Goal: Task Accomplishment & Management: Complete application form

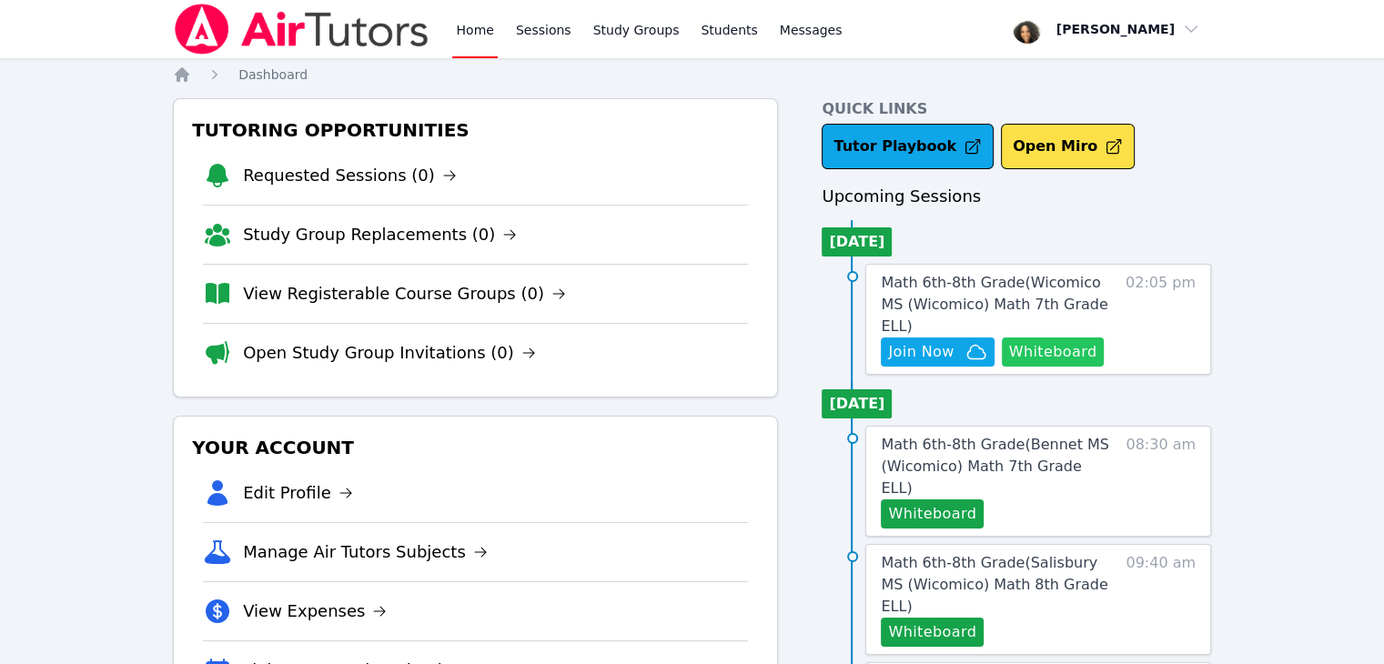
click at [1038, 337] on button "Whiteboard" at bounding box center [1053, 351] width 103 height 29
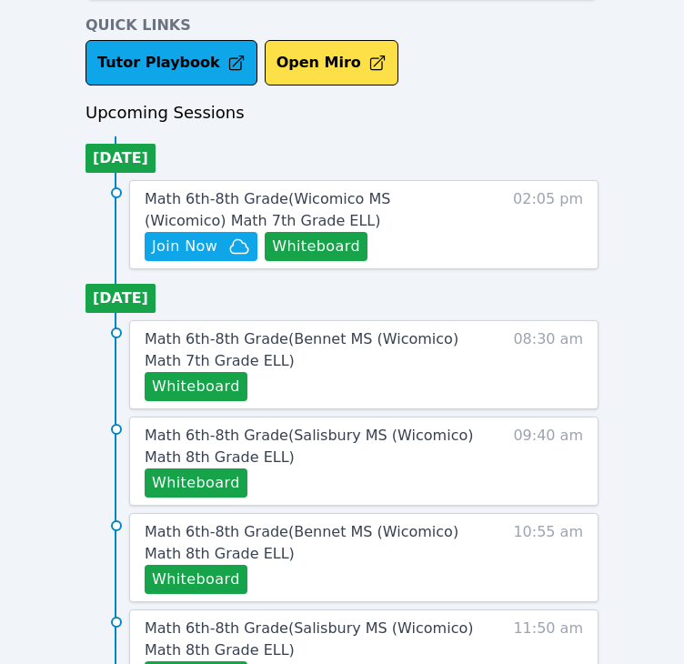
scroll to position [700, 0]
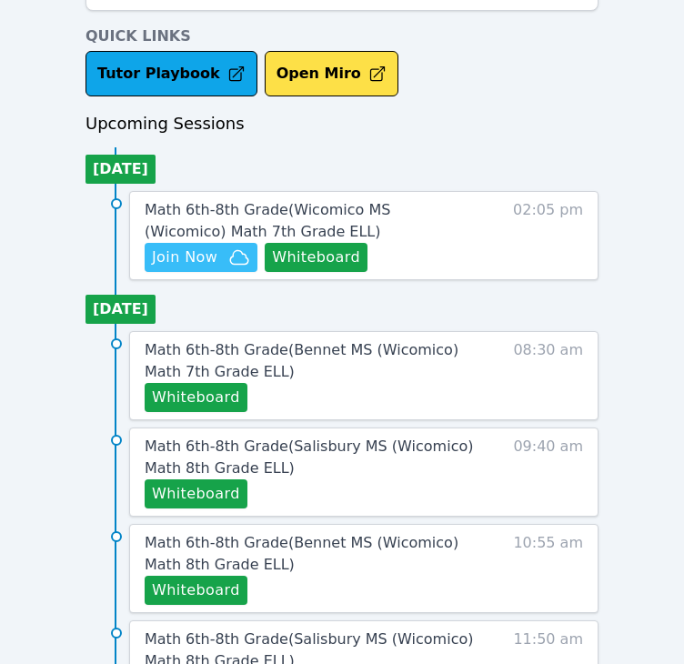
click at [207, 252] on span "Join Now" at bounding box center [184, 258] width 65 height 22
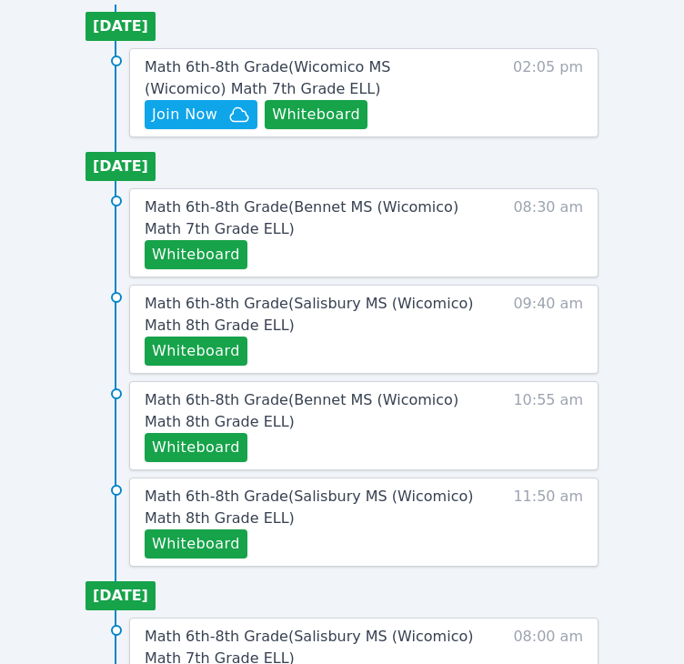
scroll to position [853, 0]
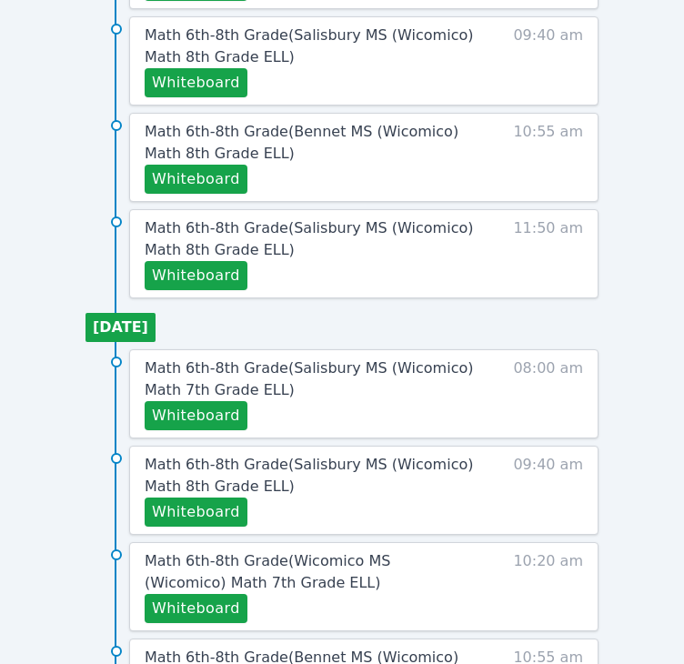
scroll to position [1310, 0]
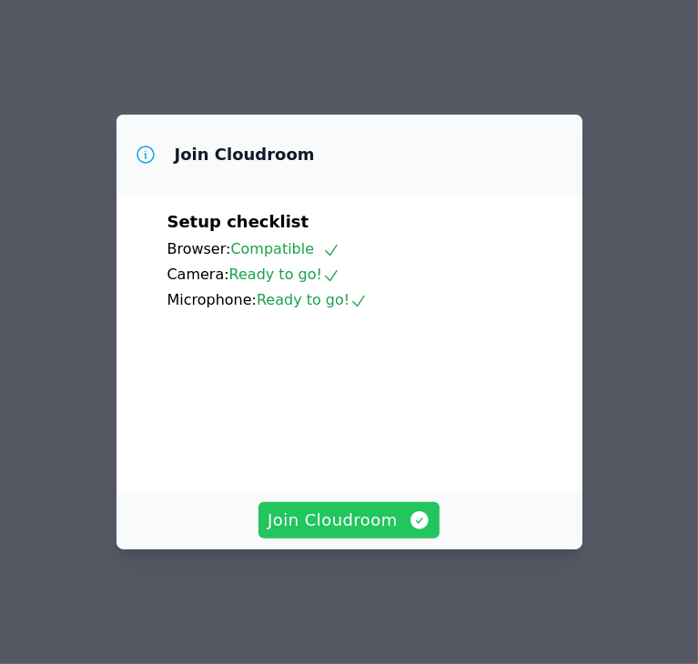
click at [346, 529] on span "Join Cloudroom" at bounding box center [348, 520] width 163 height 25
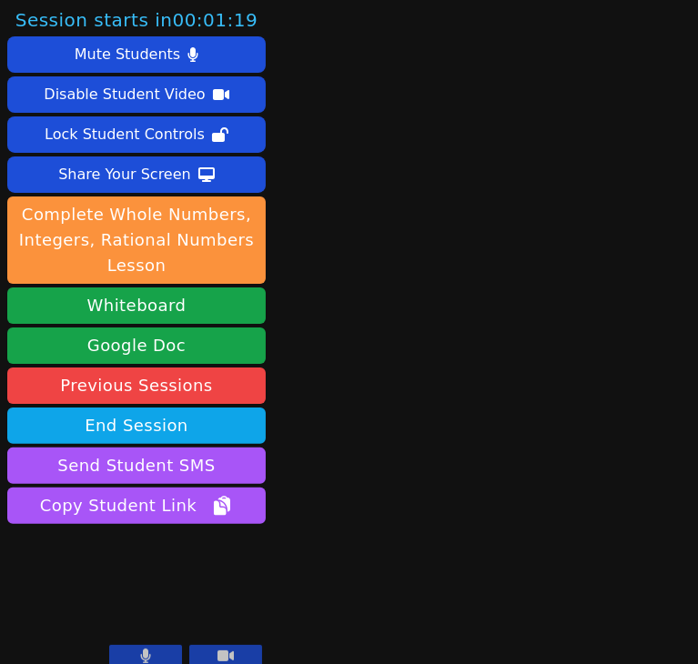
scroll to position [16, 0]
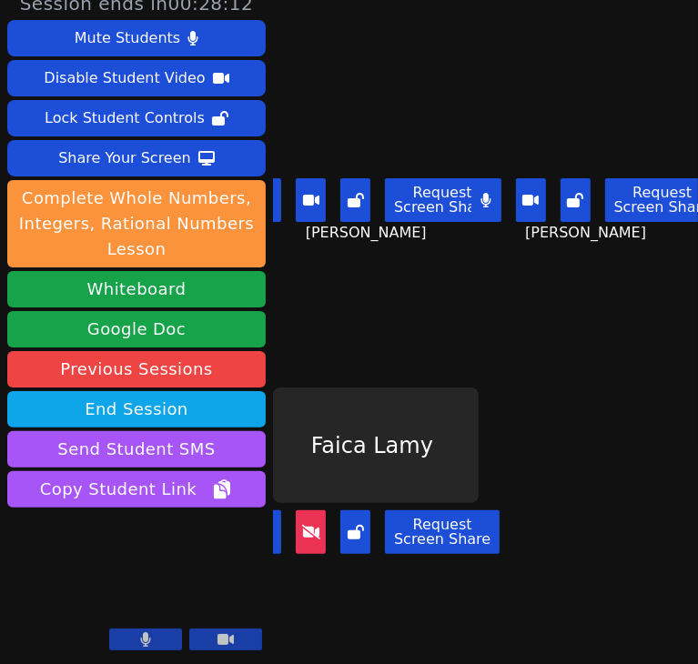
click at [302, 525] on icon at bounding box center [311, 532] width 18 height 15
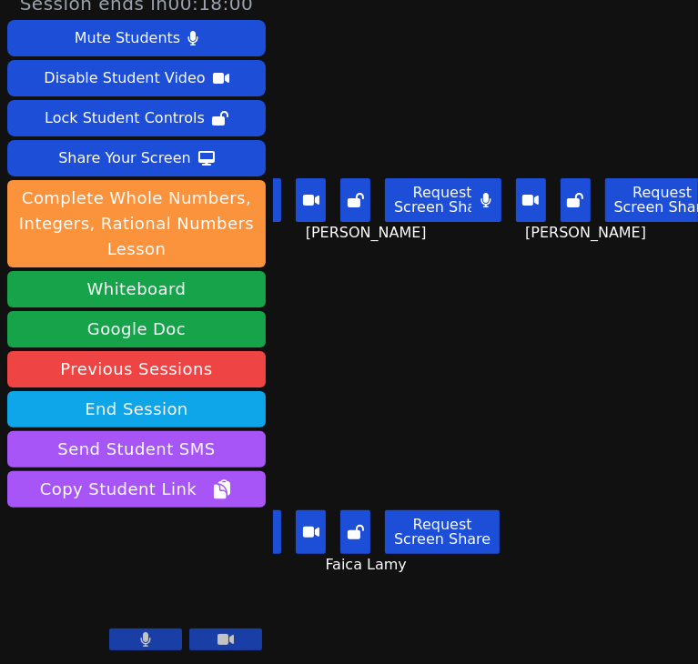
drag, startPoint x: 583, startPoint y: 383, endPoint x: 553, endPoint y: 437, distance: 61.5
click at [553, 437] on main "Leynie Delva Request Screen Share Leynie Delva Dawenska Titus Request Screen Sh…" at bounding box center [485, 316] width 425 height 664
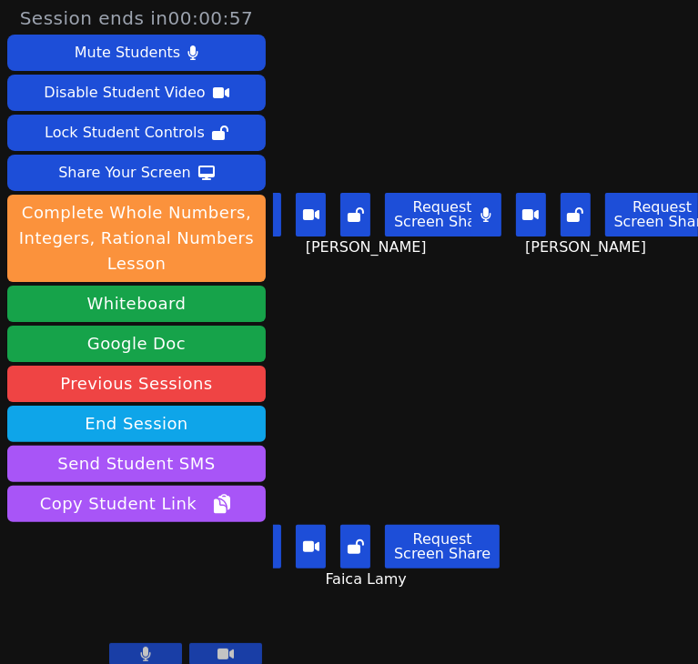
scroll to position [0, 0]
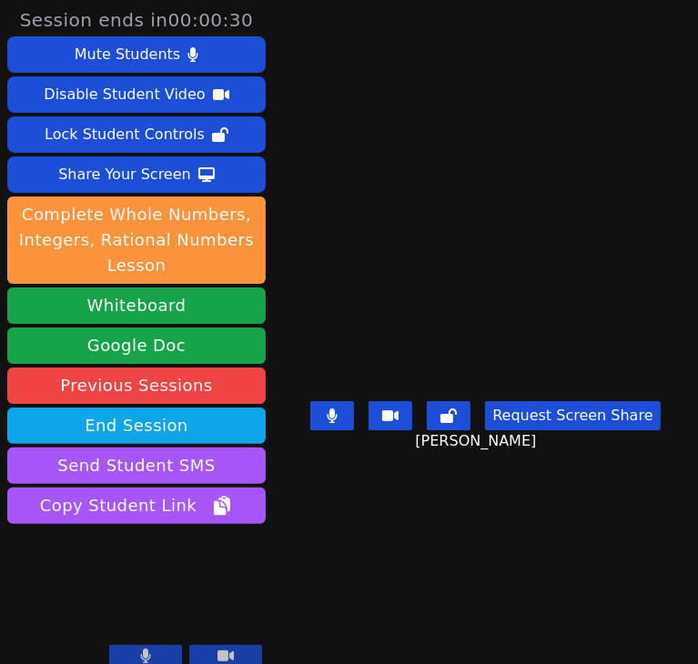
click at [418, 108] on main "Leynie Delva Request Screen Share Leynie Delva" at bounding box center [485, 332] width 375 height 664
click at [397, 92] on main "Leynie Delva Request Screen Share Leynie Delva" at bounding box center [485, 332] width 375 height 664
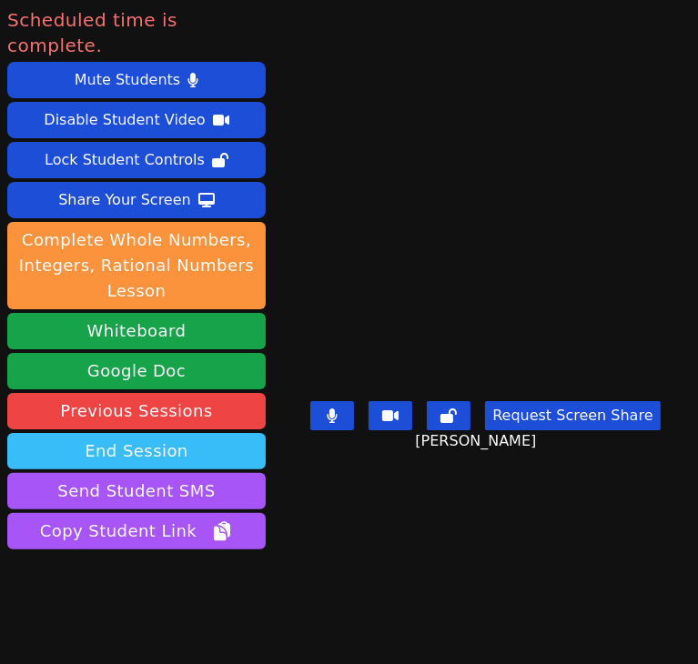
click at [156, 433] on button "End Session" at bounding box center [136, 451] width 258 height 36
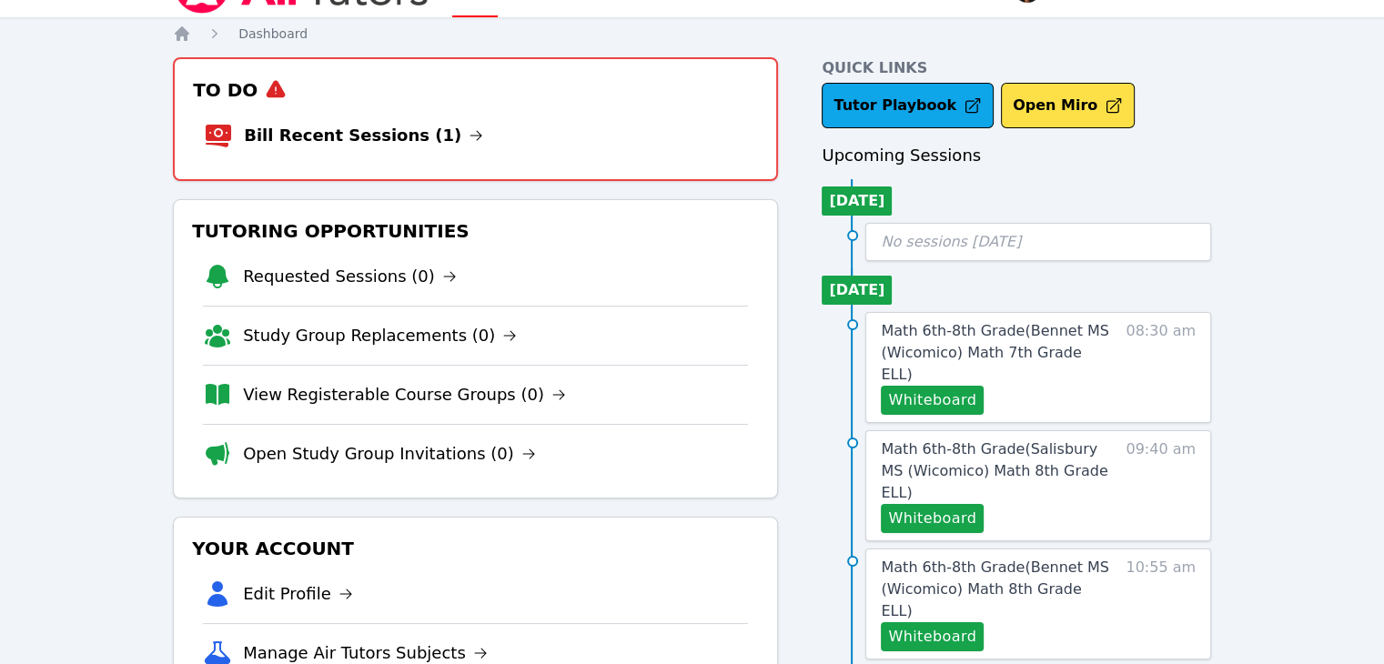
scroll to position [41, 0]
click at [368, 137] on link "Bill Recent Sessions (1)" at bounding box center [363, 135] width 239 height 25
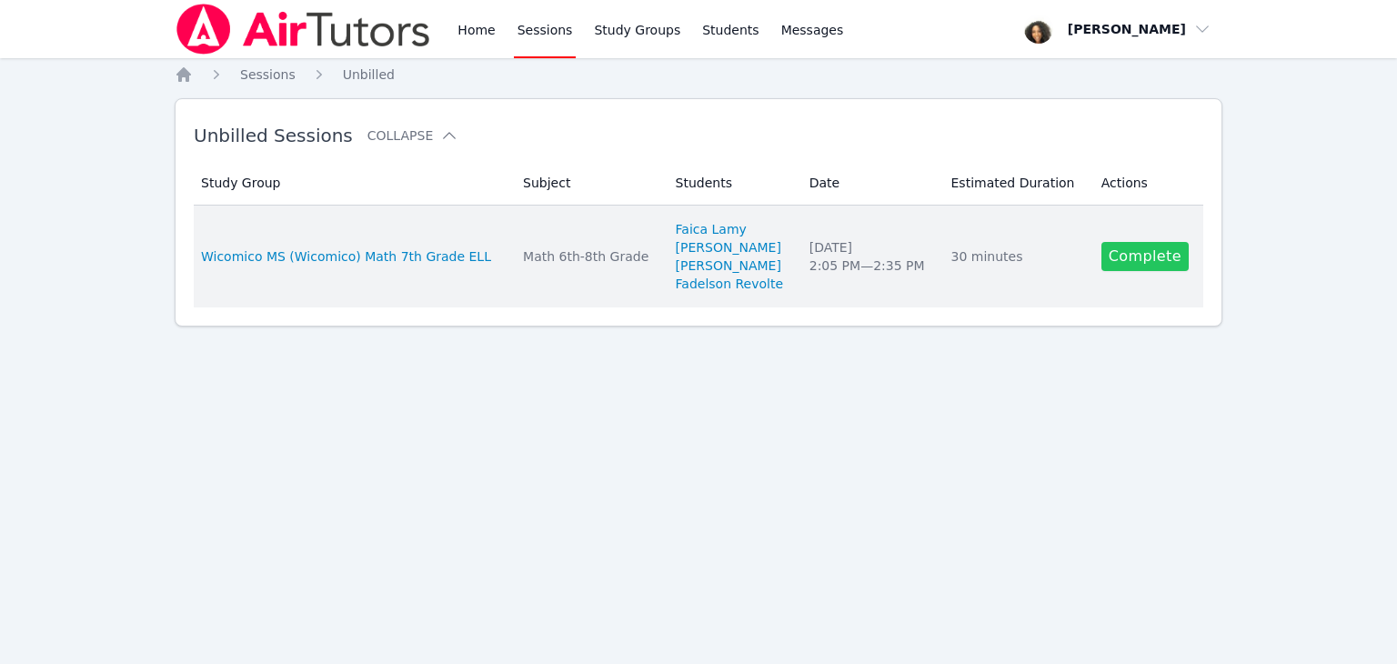
click at [1119, 257] on link "Complete" at bounding box center [1145, 256] width 87 height 29
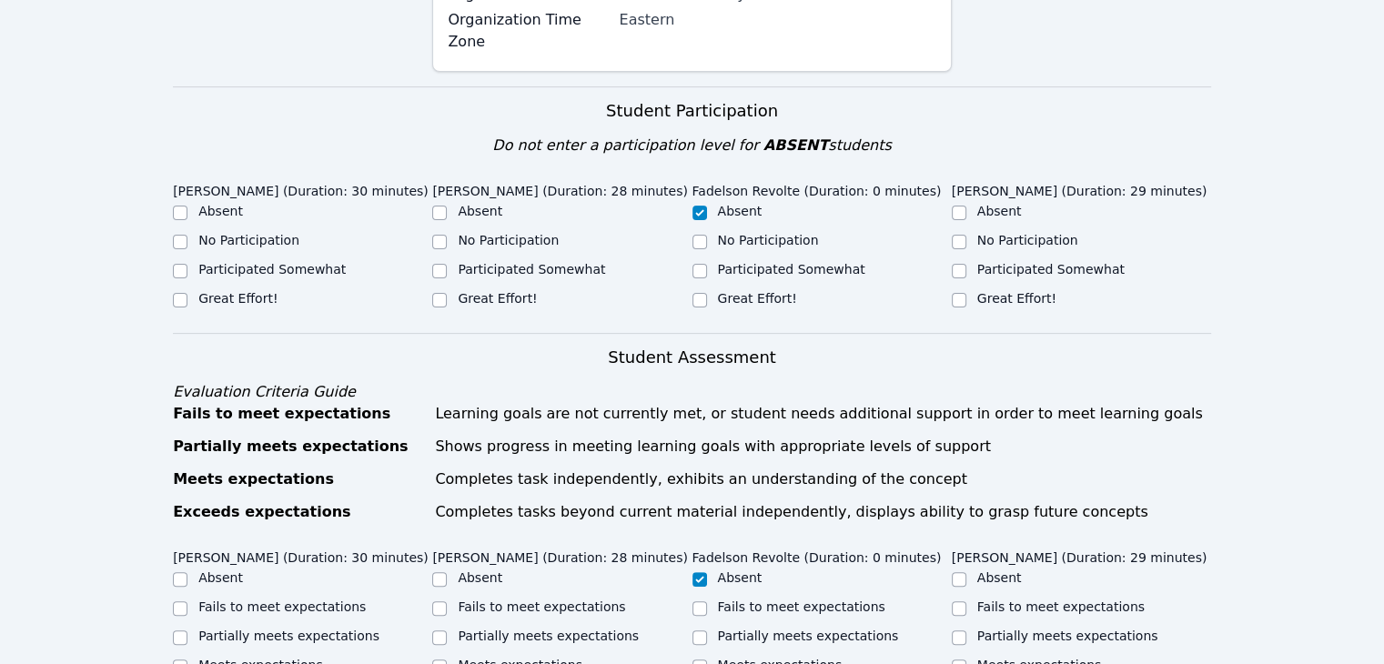
scroll to position [546, 0]
click at [961, 264] on input "Participated Somewhat" at bounding box center [958, 271] width 15 height 15
checkbox input "true"
click at [956, 293] on input "Great Effort!" at bounding box center [958, 300] width 15 height 15
checkbox input "true"
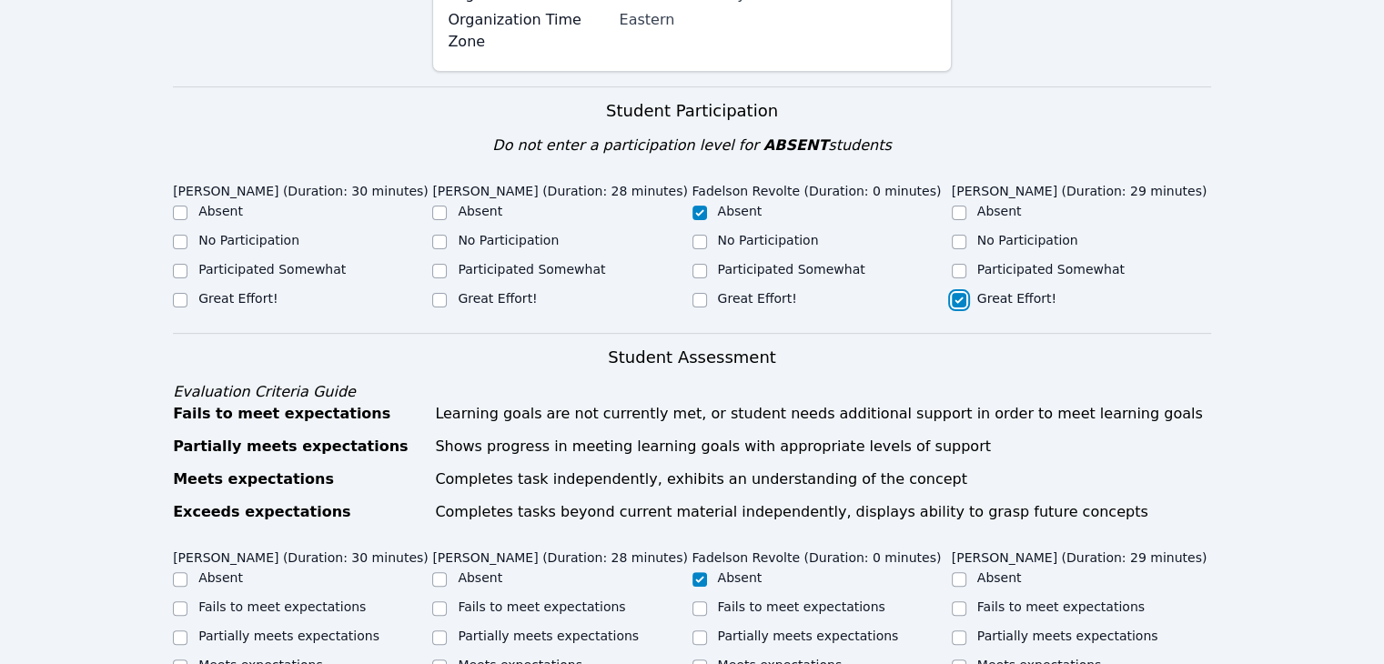
checkbox input "false"
click at [432, 289] on div at bounding box center [439, 300] width 15 height 22
click at [437, 293] on input "Great Effort!" at bounding box center [439, 300] width 15 height 15
checkbox input "true"
click at [248, 291] on label "Great Effort!" at bounding box center [237, 298] width 79 height 15
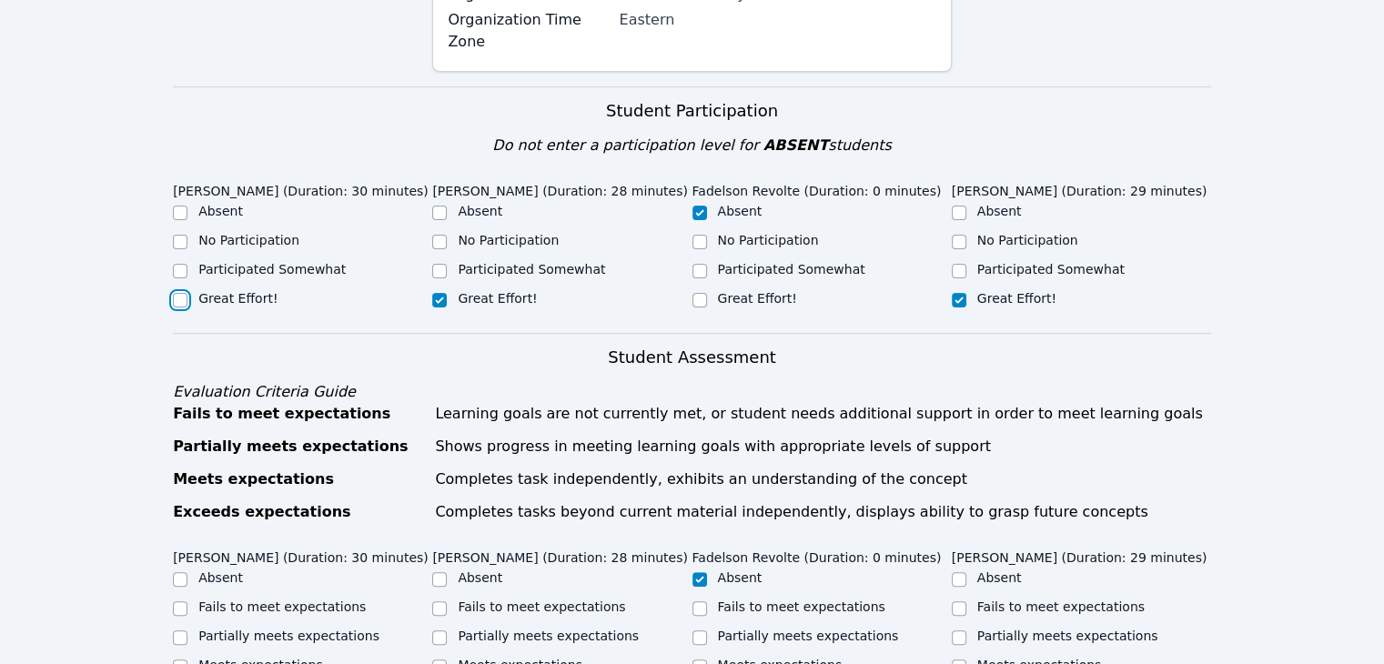
click at [187, 293] on input "Great Effort!" at bounding box center [180, 300] width 15 height 15
checkbox input "true"
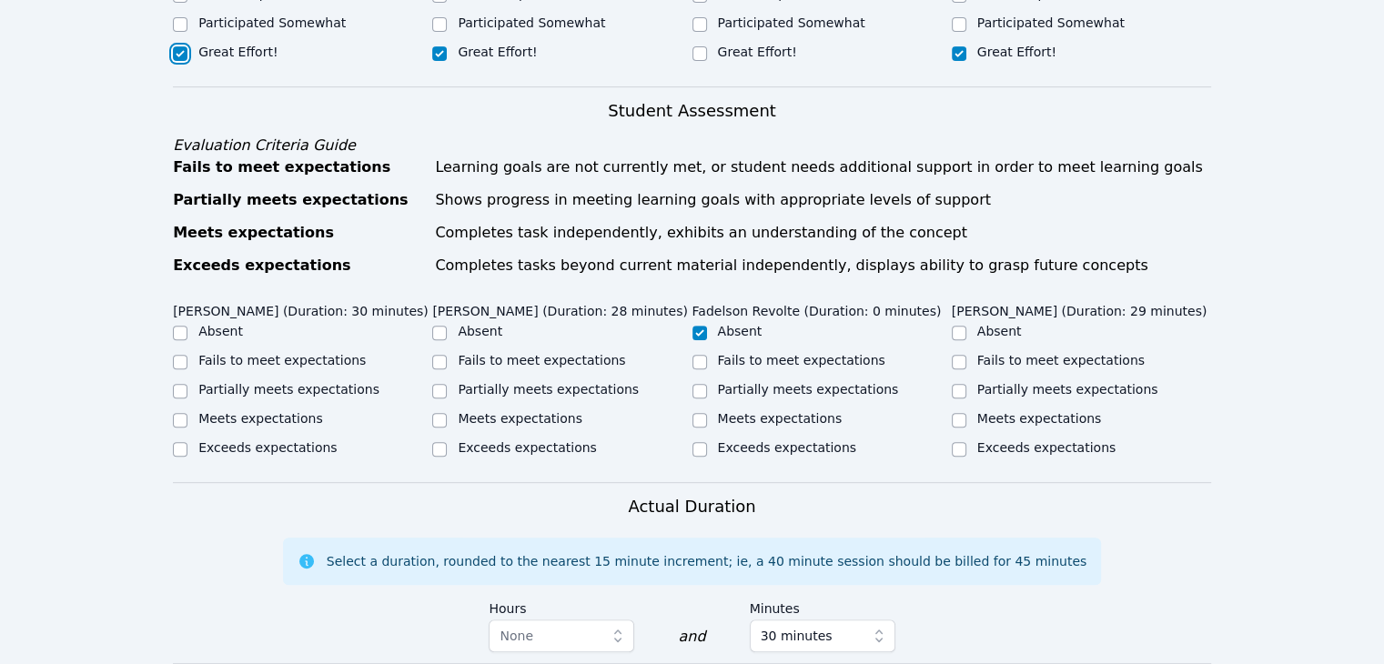
scroll to position [793, 0]
click at [181, 412] on input "Meets expectations" at bounding box center [180, 419] width 15 height 15
checkbox input "true"
click at [437, 412] on input "Meets expectations" at bounding box center [439, 419] width 15 height 15
checkbox input "true"
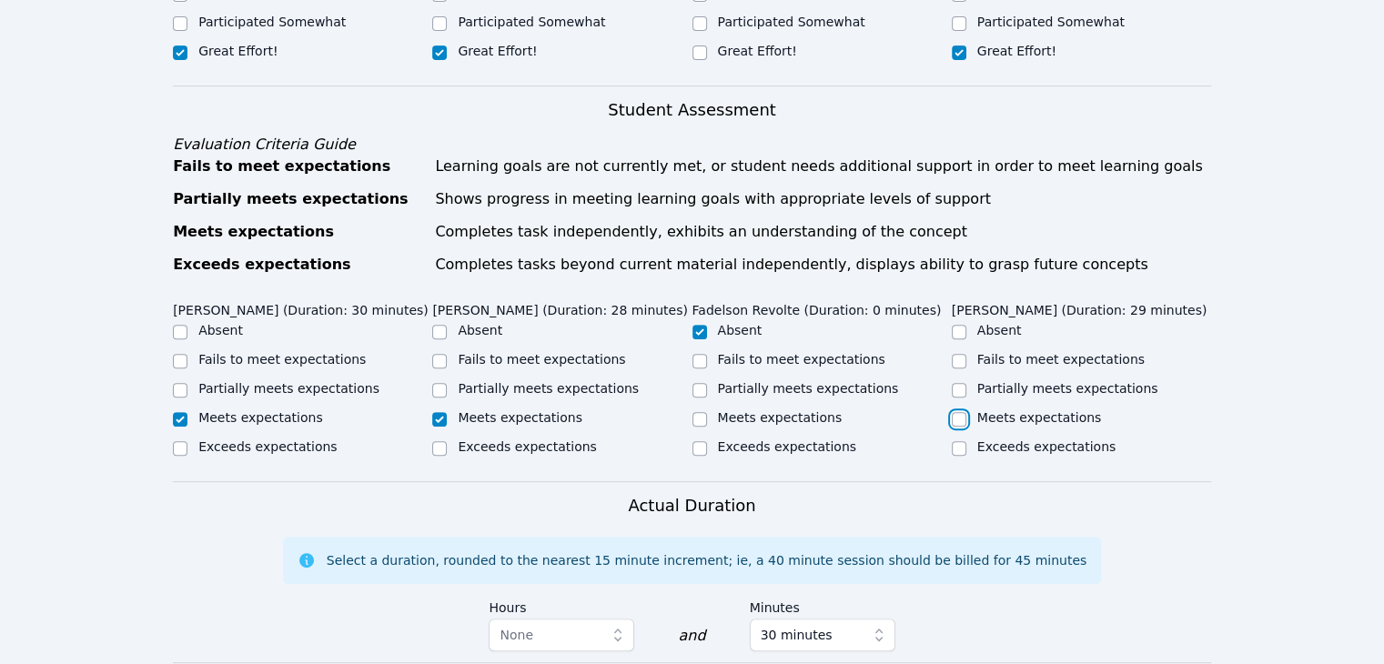
click at [958, 412] on input "Meets expectations" at bounding box center [958, 419] width 15 height 15
checkbox input "true"
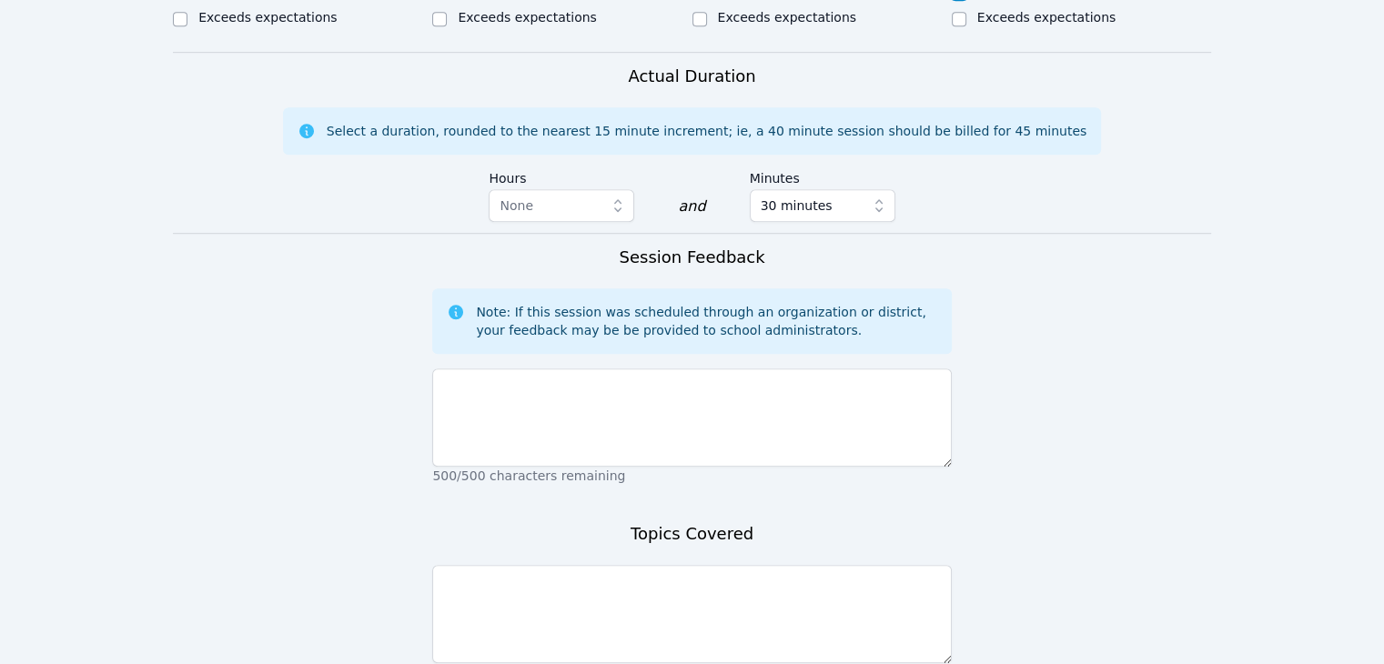
scroll to position [1226, 0]
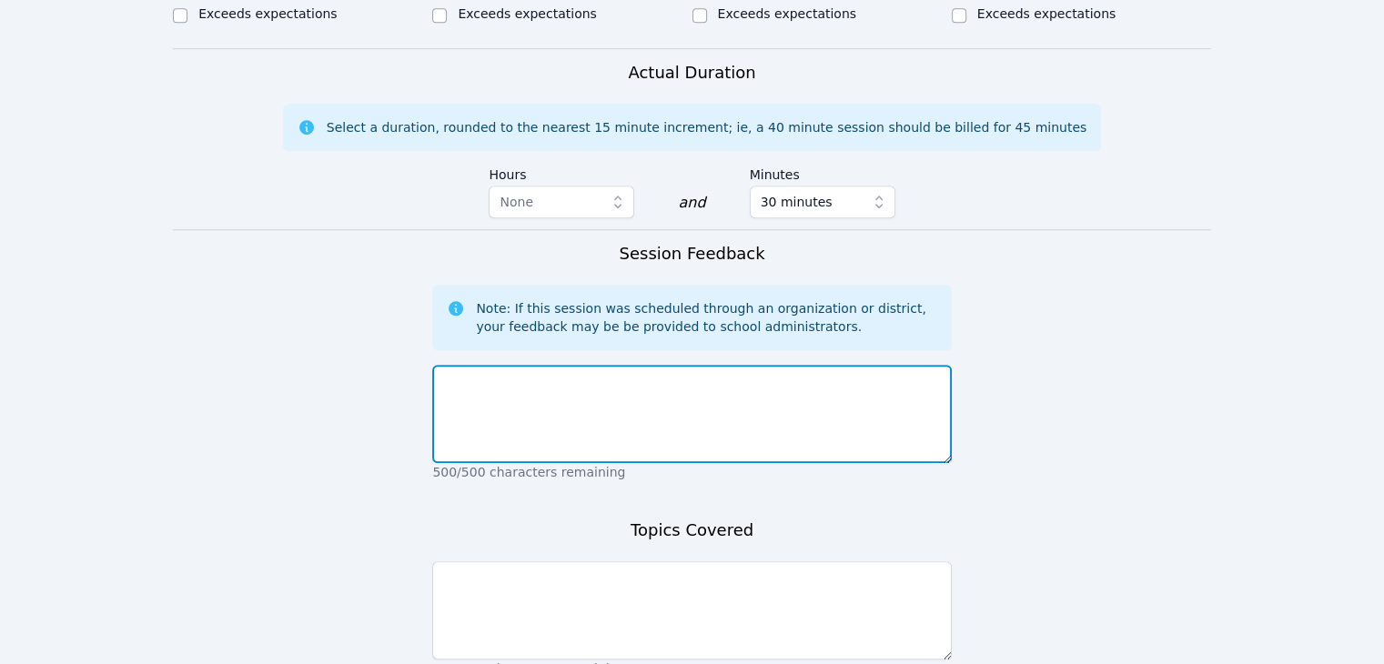
click at [850, 365] on textarea at bounding box center [691, 414] width 518 height 98
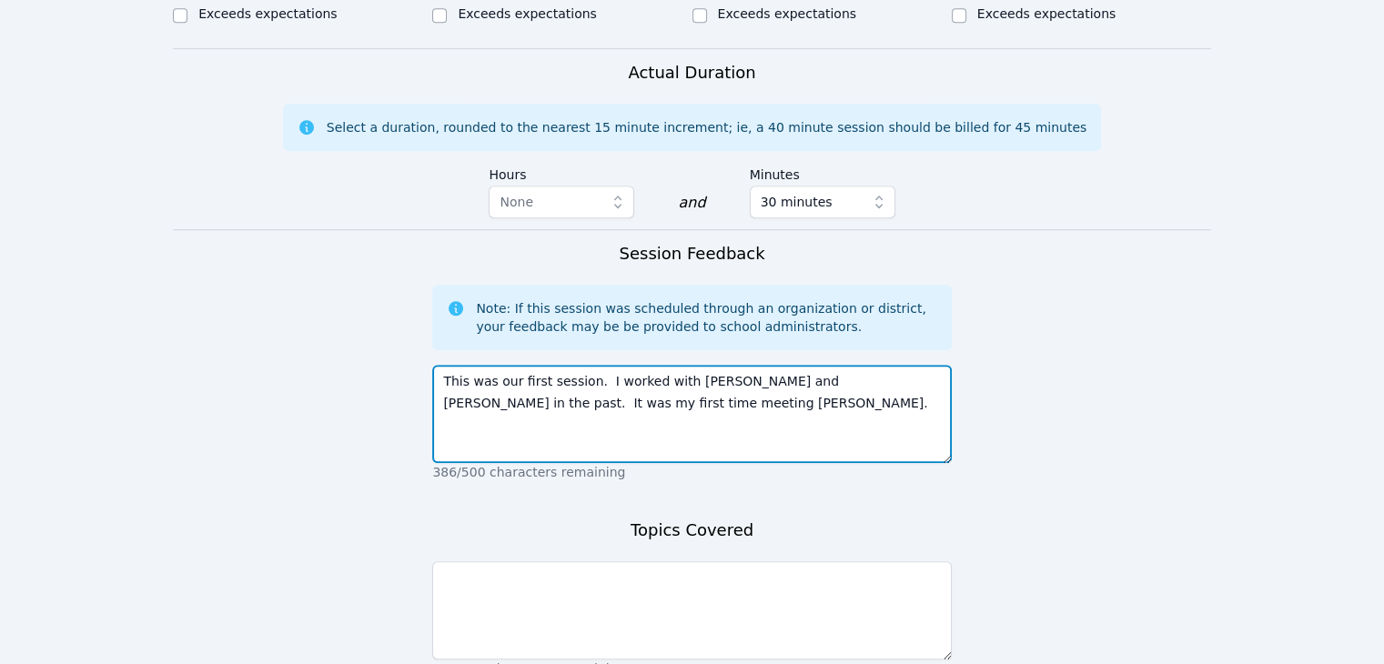
type textarea "This was our first session. I worked with Leynie and Dawenska in the past. It w…"
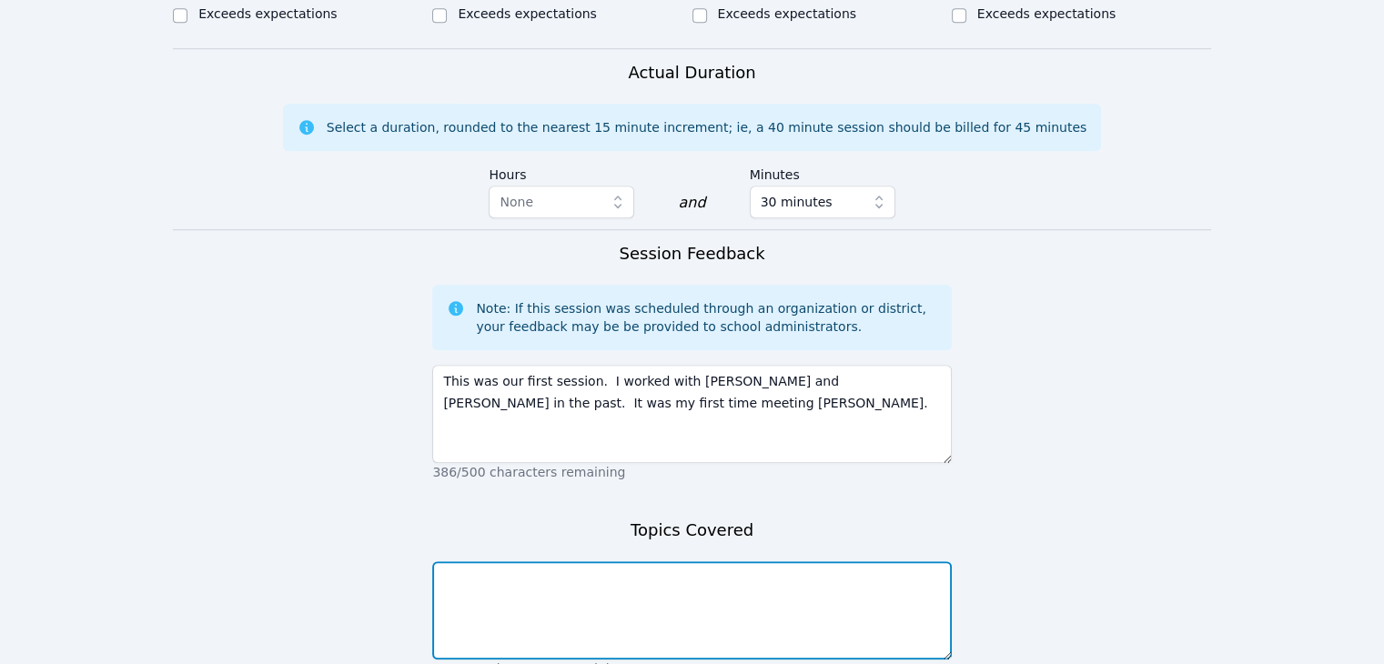
click at [740, 561] on textarea at bounding box center [691, 610] width 518 height 98
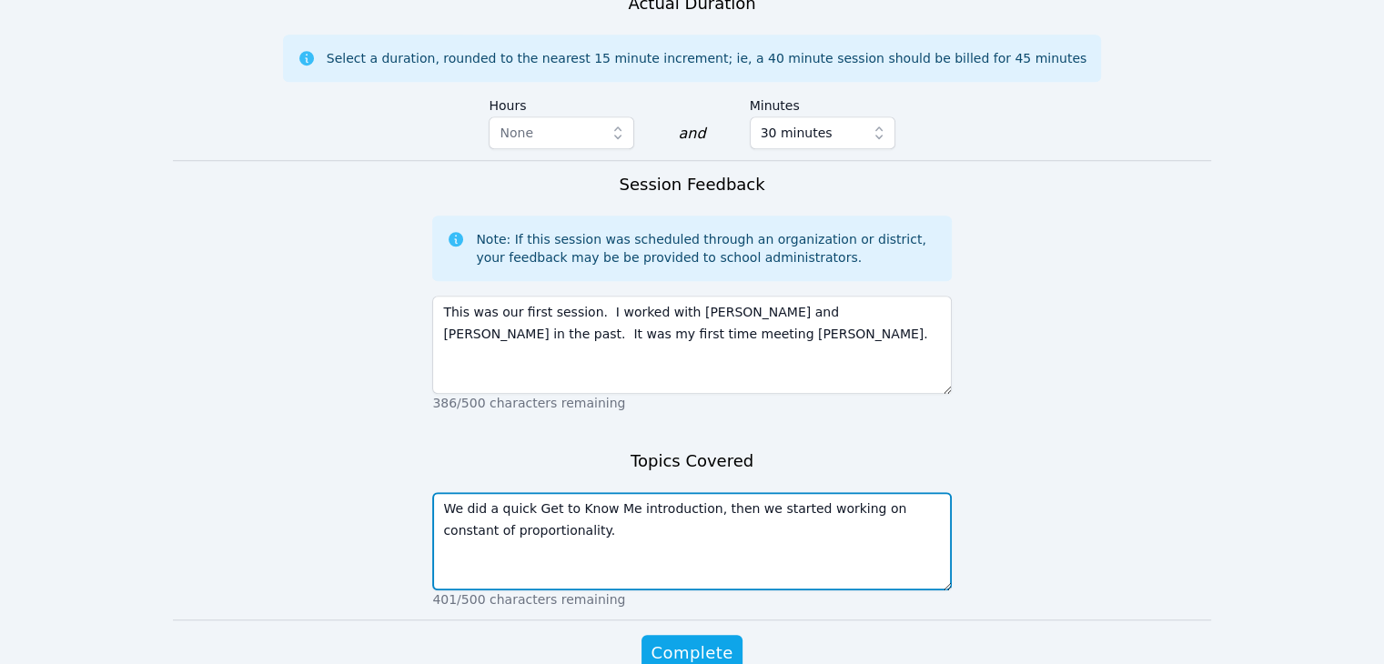
scroll to position [1324, 0]
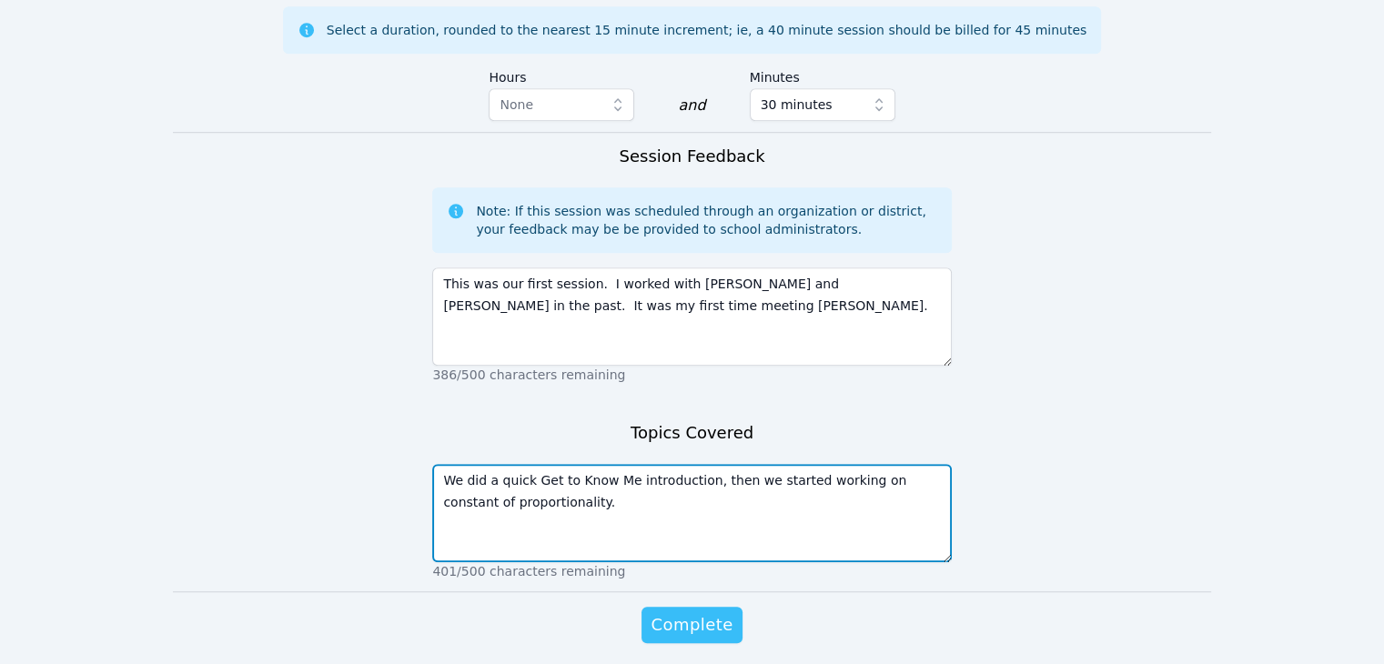
type textarea "We did a quick Get to Know Me introduction, then we started working on constant…"
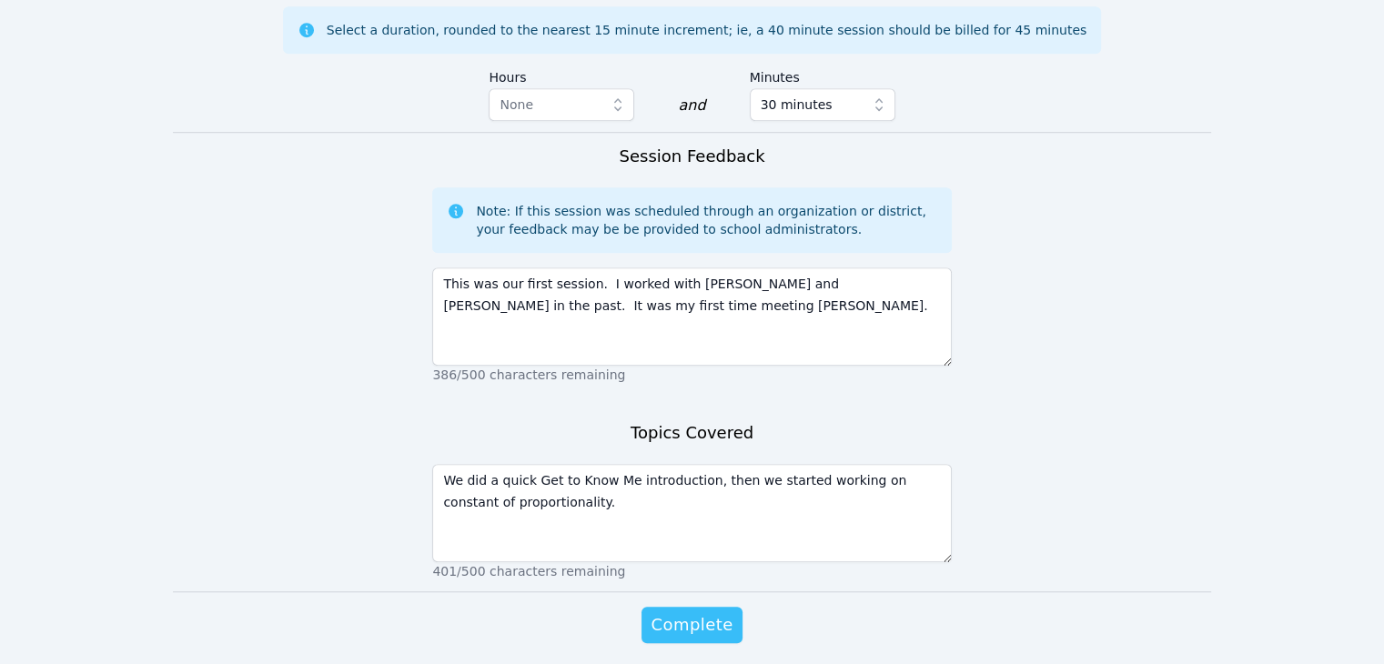
click at [689, 612] on span "Complete" at bounding box center [691, 624] width 82 height 25
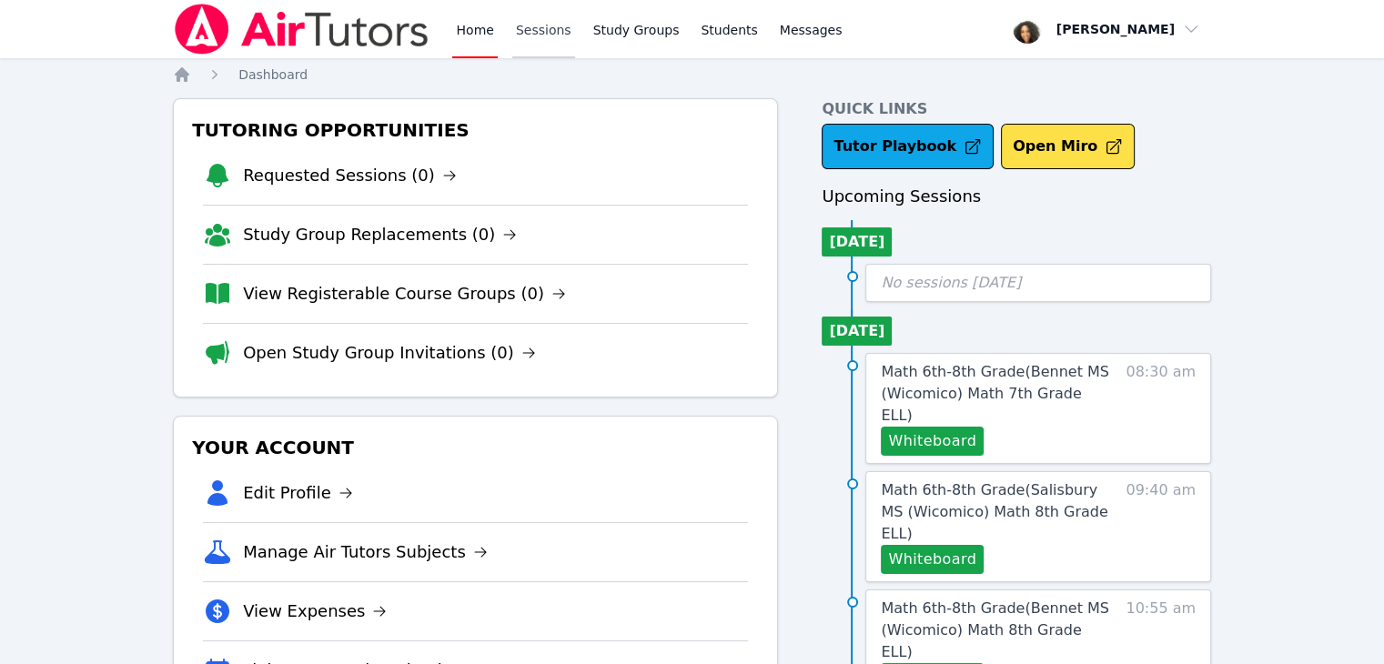
click at [528, 42] on link "Sessions" at bounding box center [543, 29] width 63 height 58
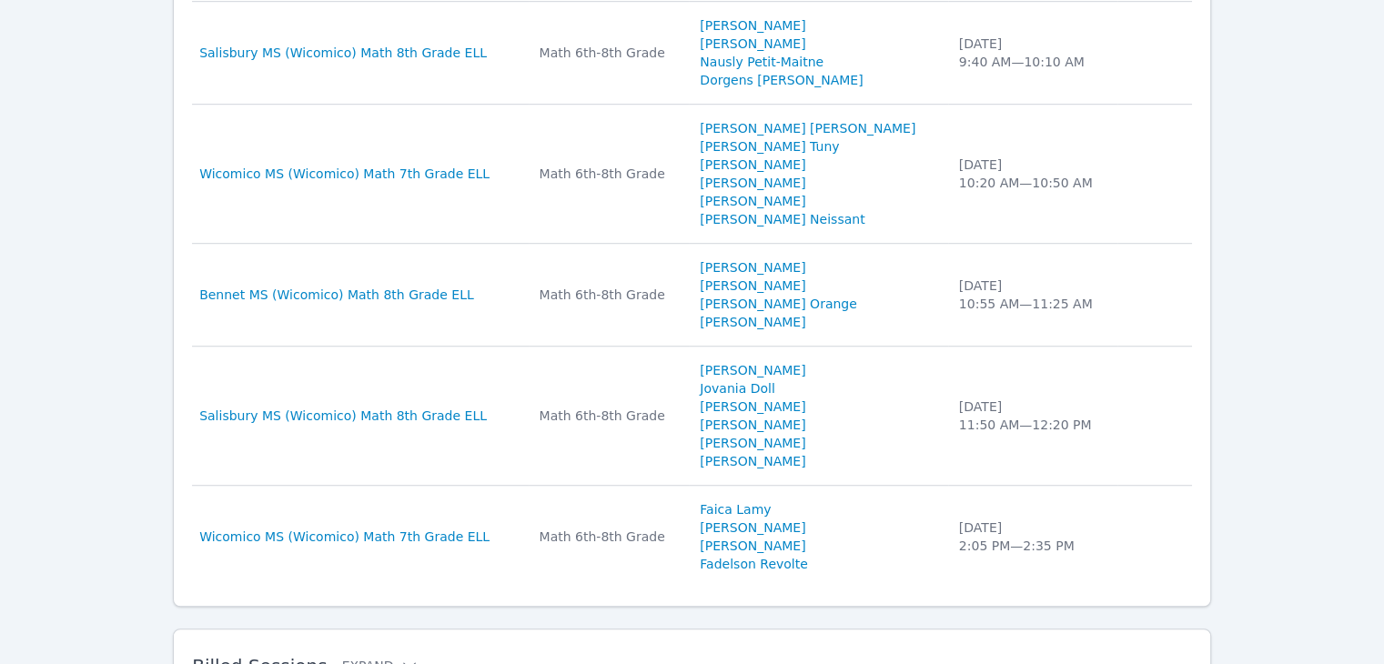
scroll to position [1264, 0]
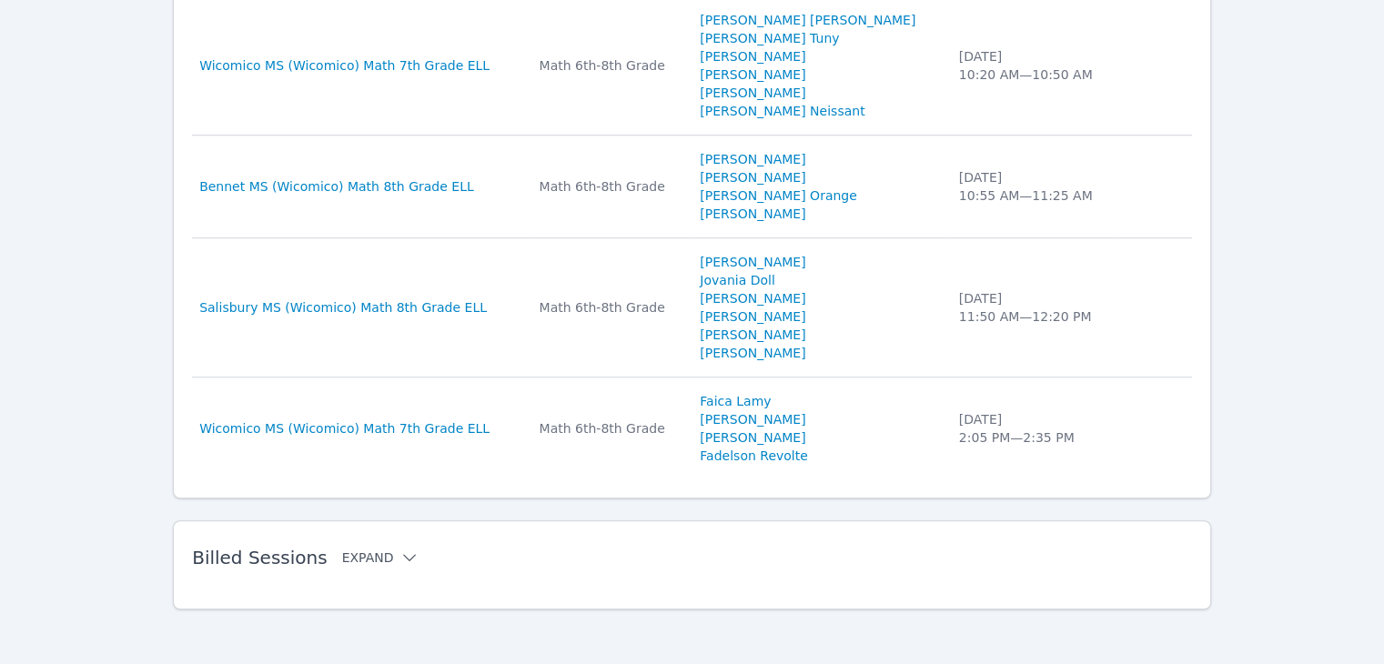
click at [361, 550] on button "Expand" at bounding box center [380, 558] width 77 height 18
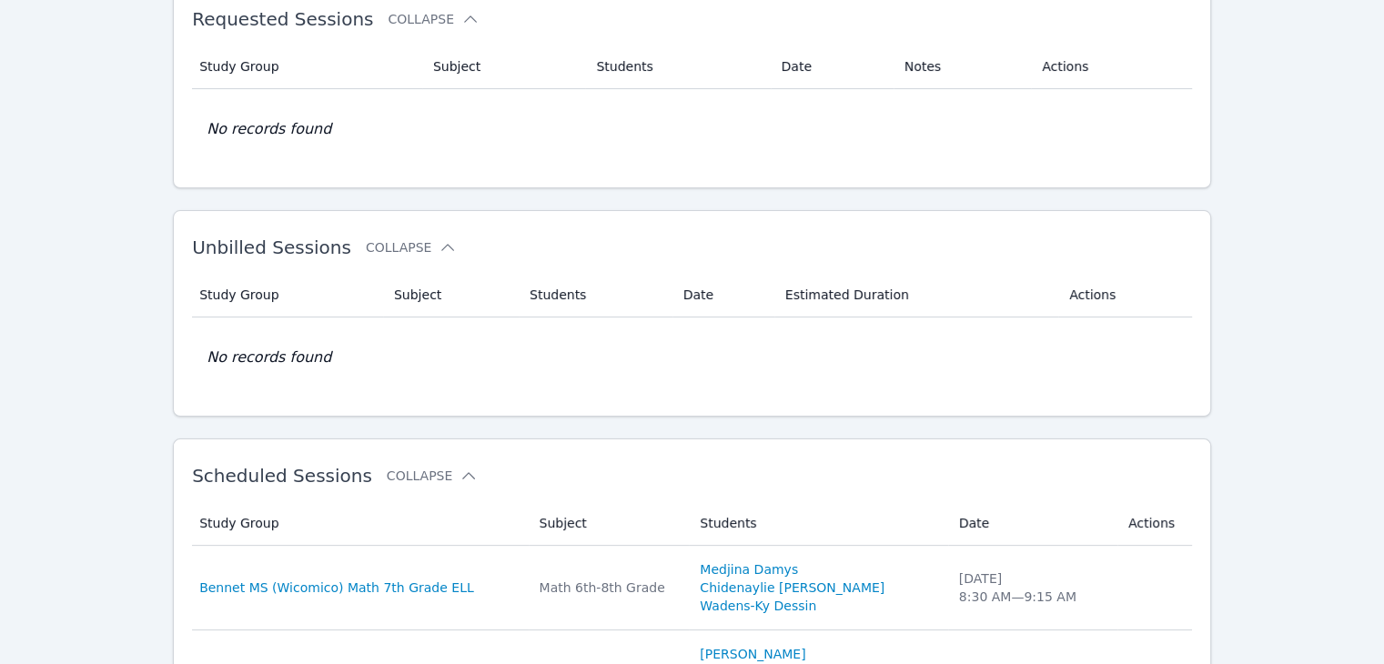
scroll to position [0, 0]
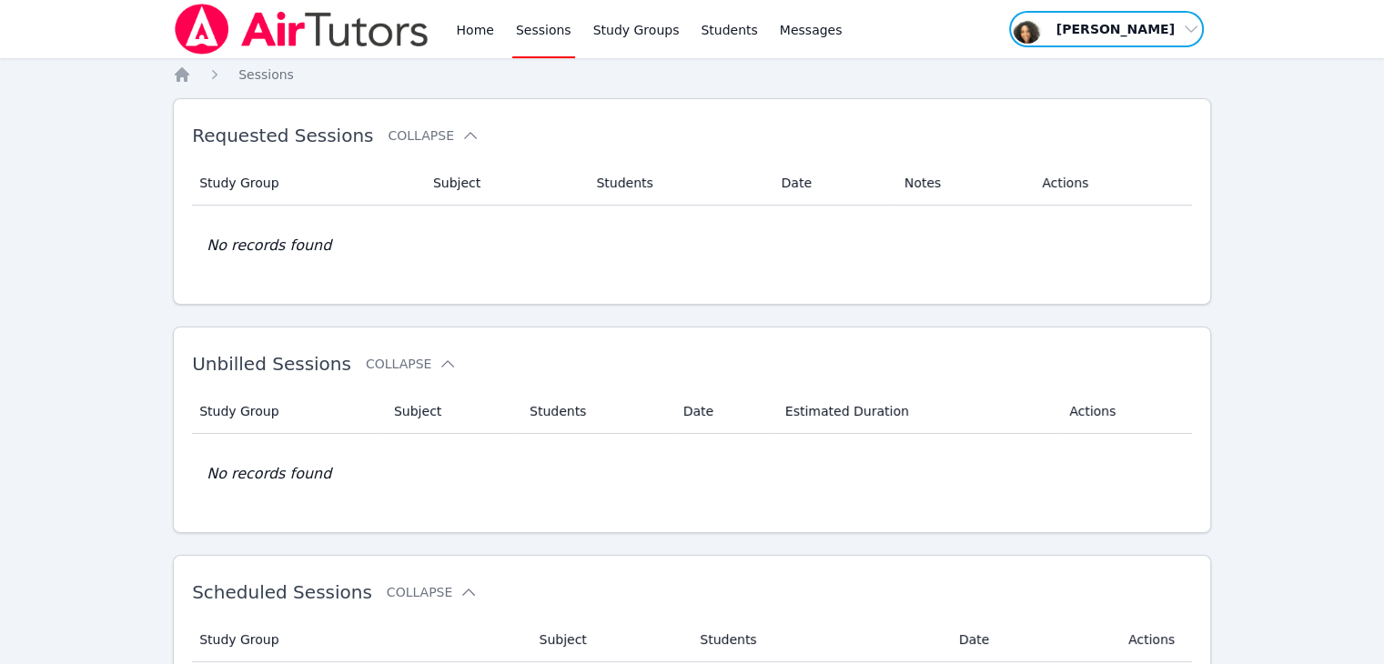
click at [1139, 26] on span "button" at bounding box center [1106, 29] width 198 height 40
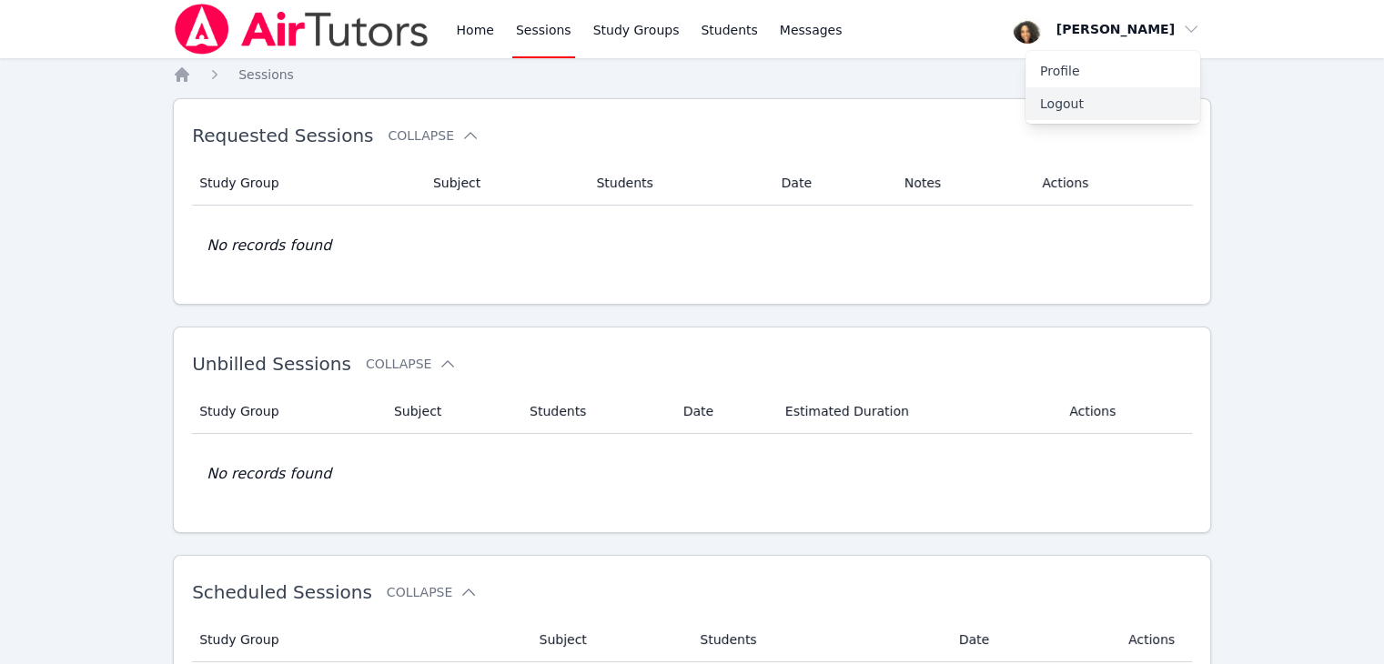
click at [1109, 105] on button "Logout" at bounding box center [1112, 103] width 175 height 33
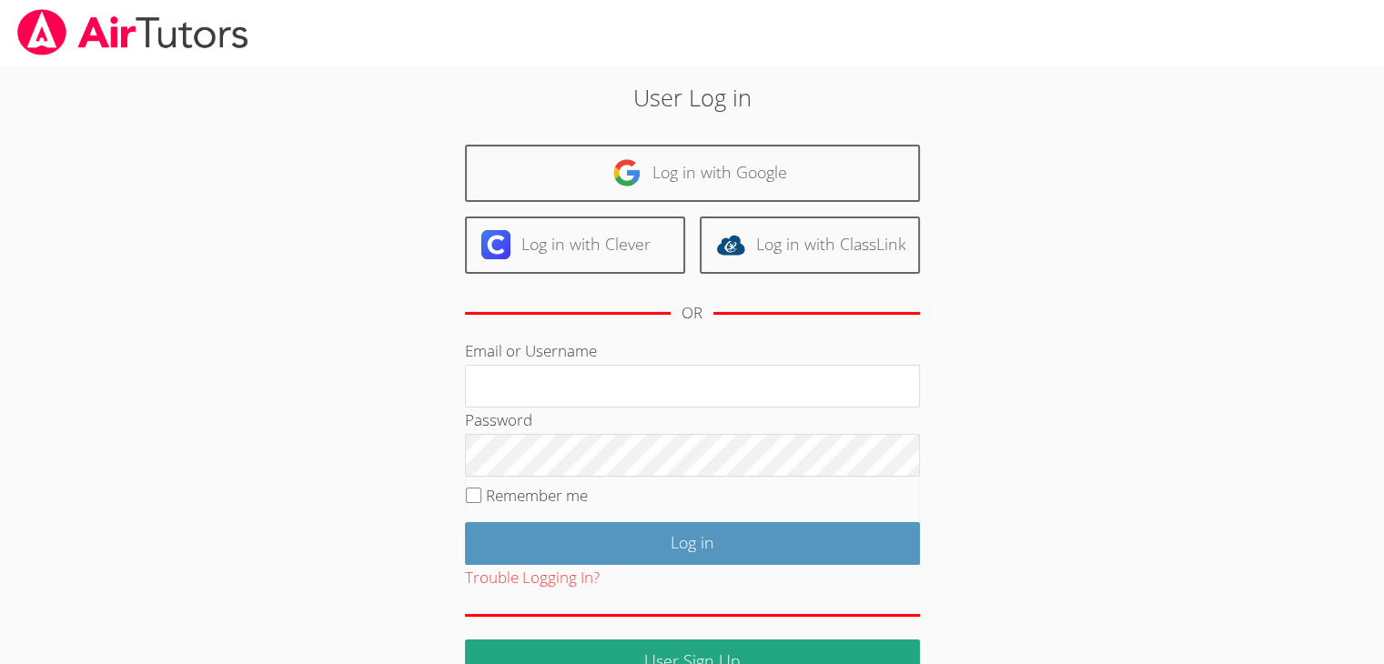
click at [1233, 106] on body "User Log in Log in with Google Log in with Clever Log in with ClassLink OR Emai…" at bounding box center [692, 332] width 1384 height 664
